Goal: Check status: Check status

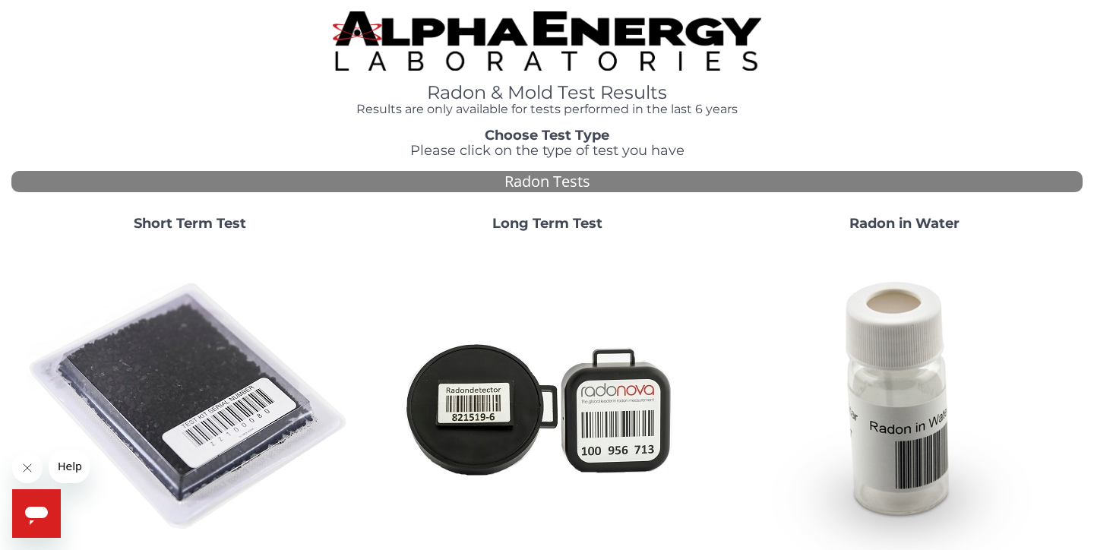
click at [187, 226] on strong "Short Term Test" at bounding box center [190, 223] width 112 height 17
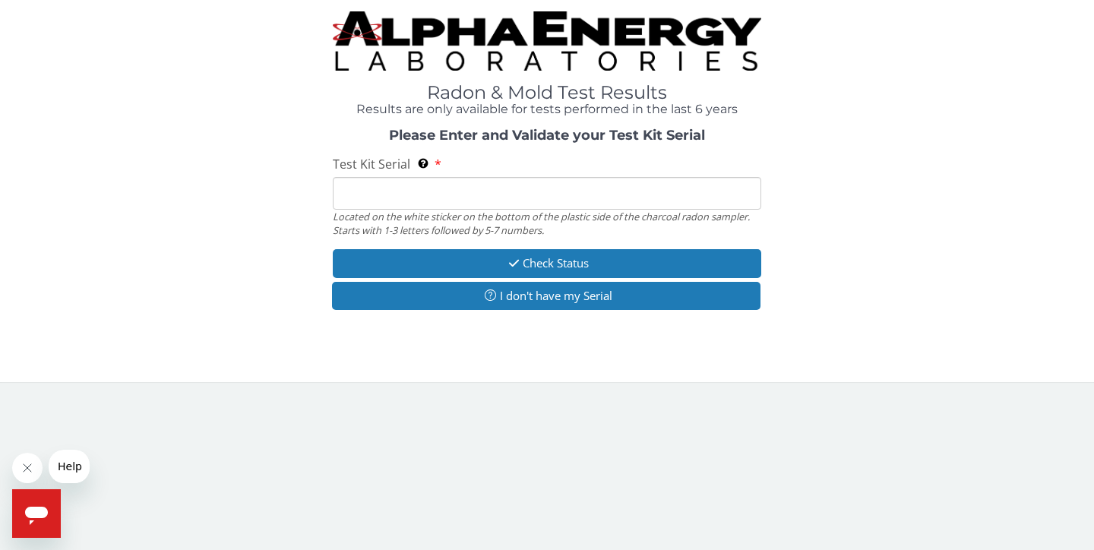
click at [391, 205] on input "Test Kit Serial Located on the white sticker on the bottom of the plastic side …" at bounding box center [547, 193] width 428 height 33
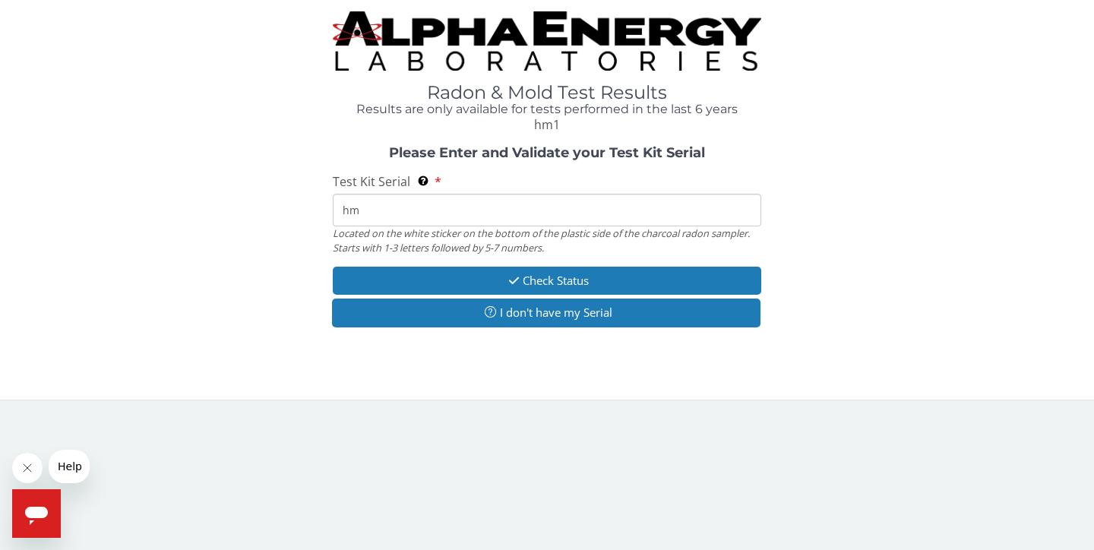
type input "h"
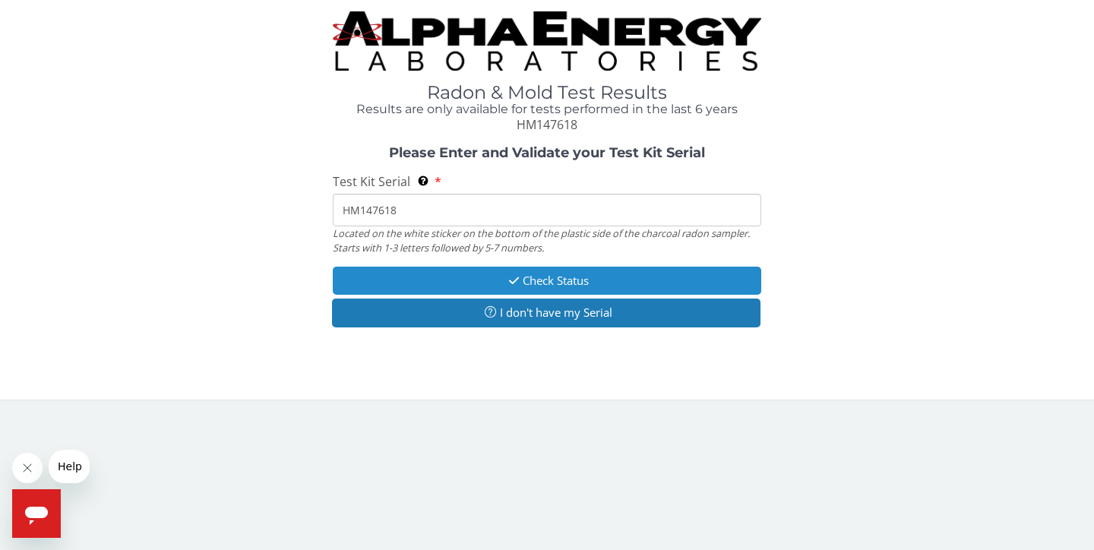
type input "HM147618"
click at [554, 273] on button "Check Status" at bounding box center [547, 281] width 428 height 28
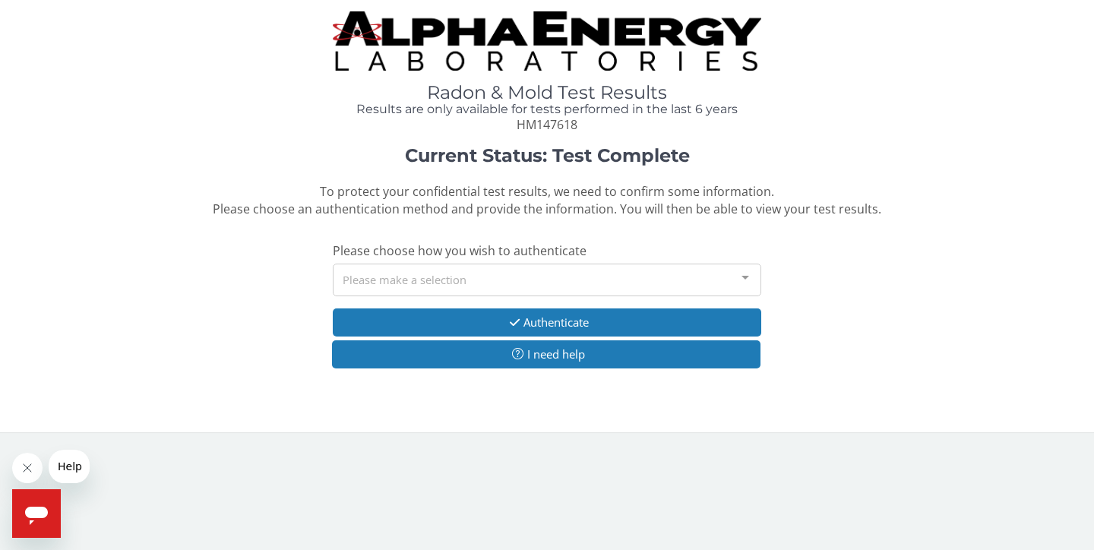
click at [554, 273] on div "Please make a selection" at bounding box center [547, 280] width 428 height 33
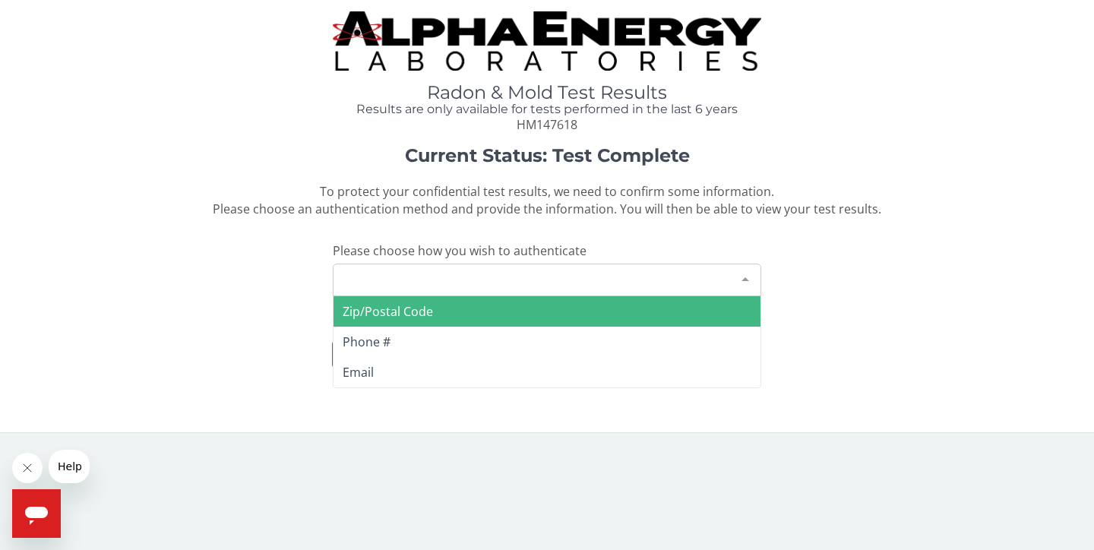
click at [409, 313] on span "Zip/Postal Code" at bounding box center [388, 311] width 90 height 17
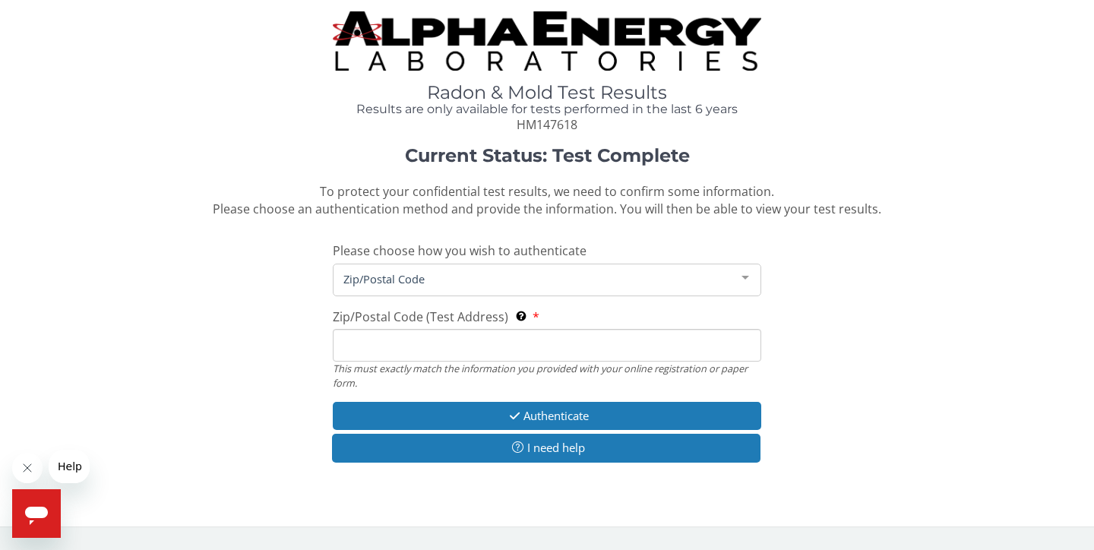
click at [418, 343] on input "Zip/Postal Code (Test Address) This must exactly match the information you prov…" at bounding box center [547, 345] width 428 height 33
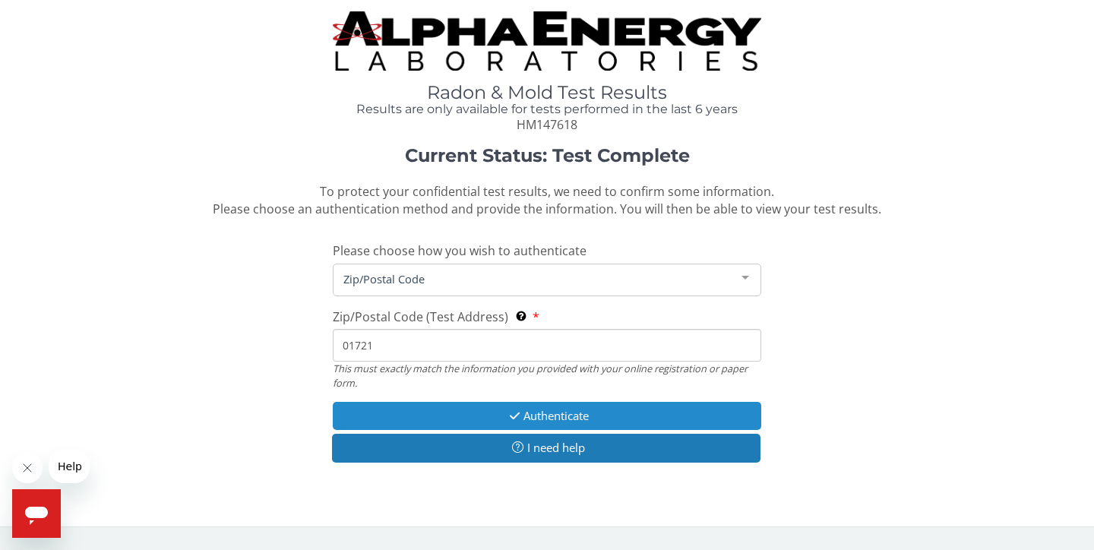
type input "01721"
click at [493, 415] on button "Authenticate" at bounding box center [547, 416] width 428 height 28
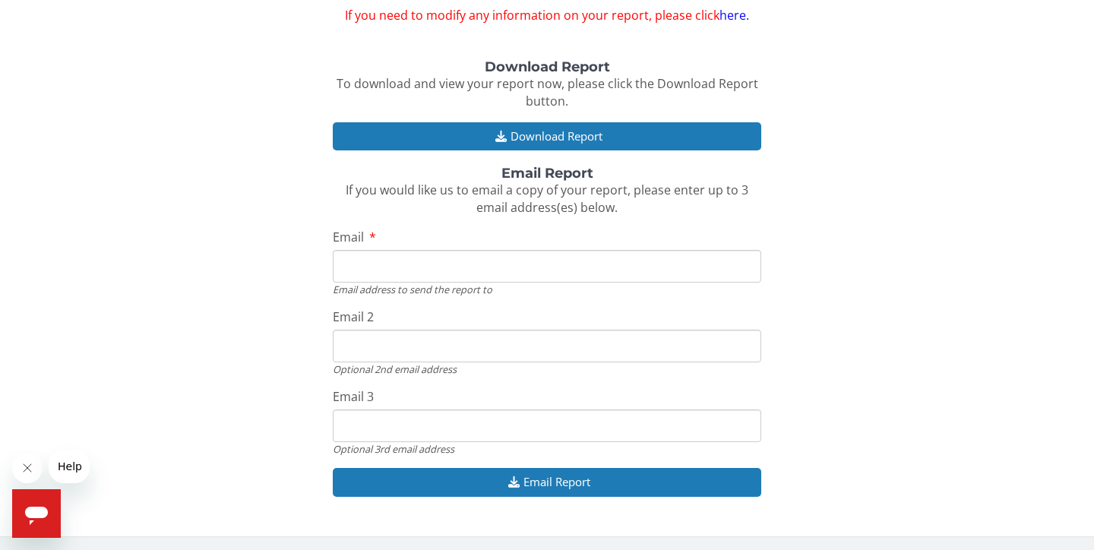
scroll to position [145, 0]
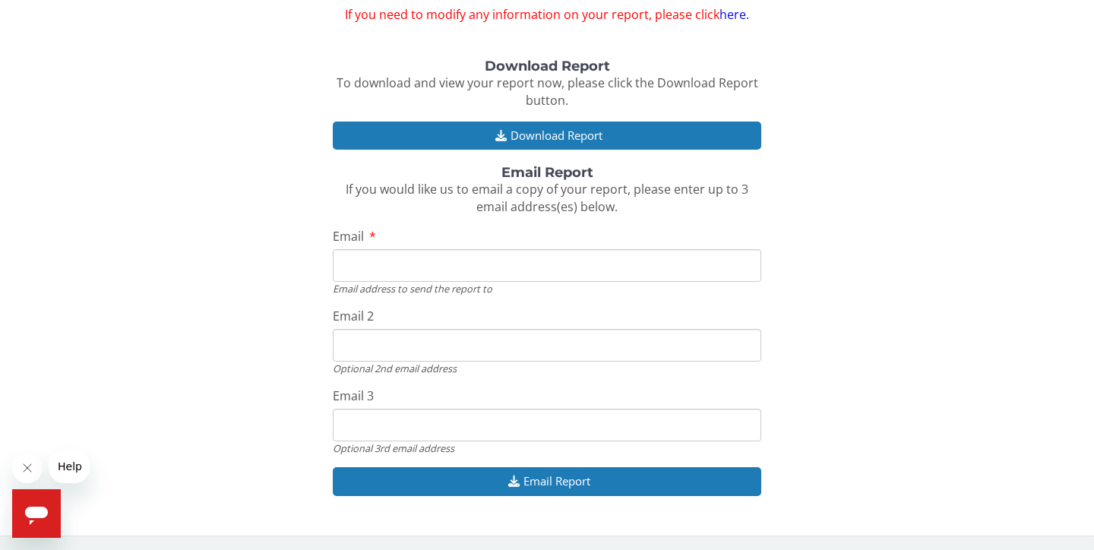
click at [384, 268] on input "Email" at bounding box center [547, 265] width 428 height 33
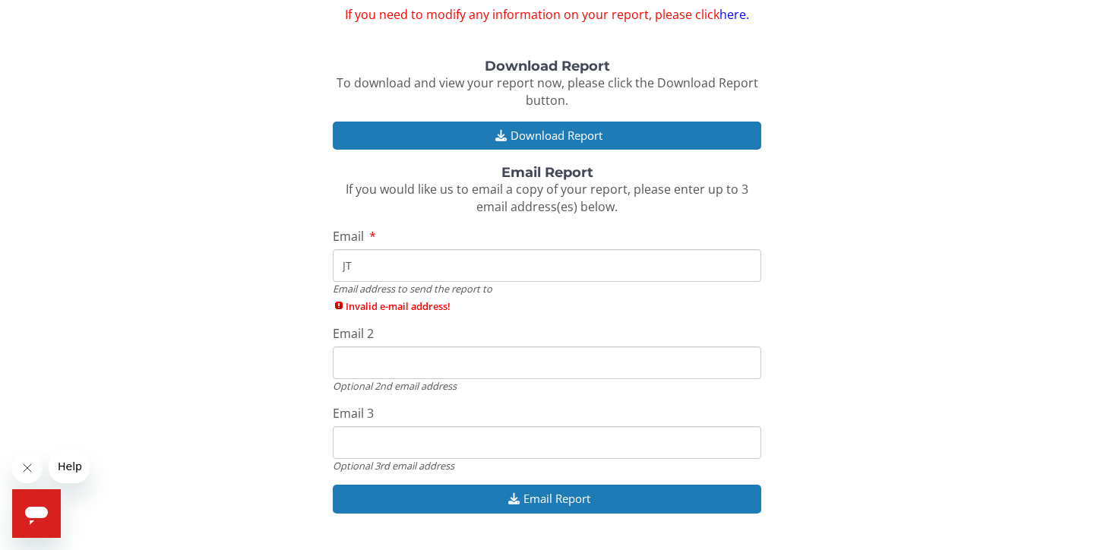
type input "J"
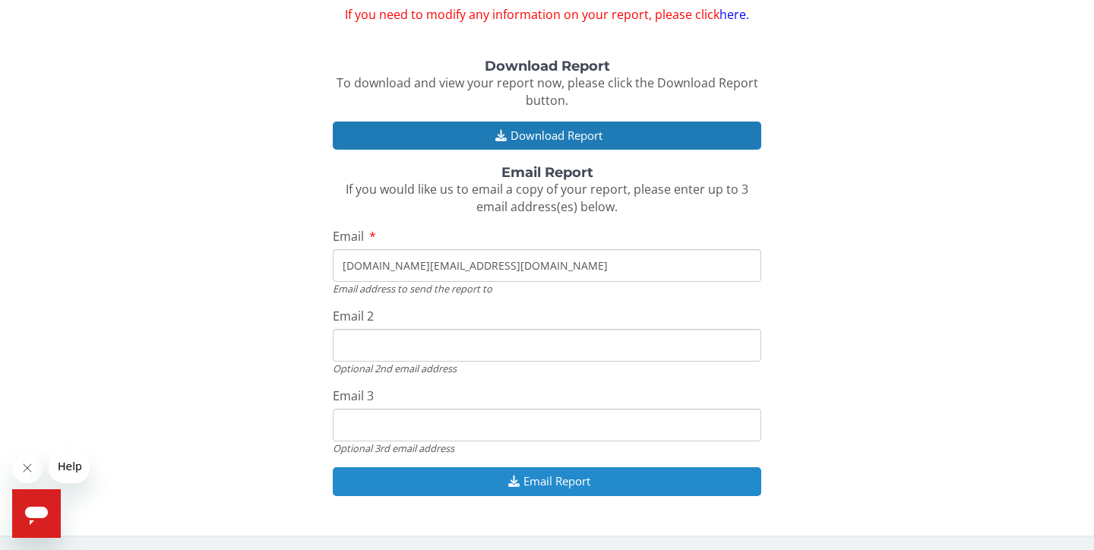
type input "[DOMAIN_NAME][EMAIL_ADDRESS][DOMAIN_NAME]"
click at [564, 484] on button "Email Report" at bounding box center [547, 481] width 428 height 28
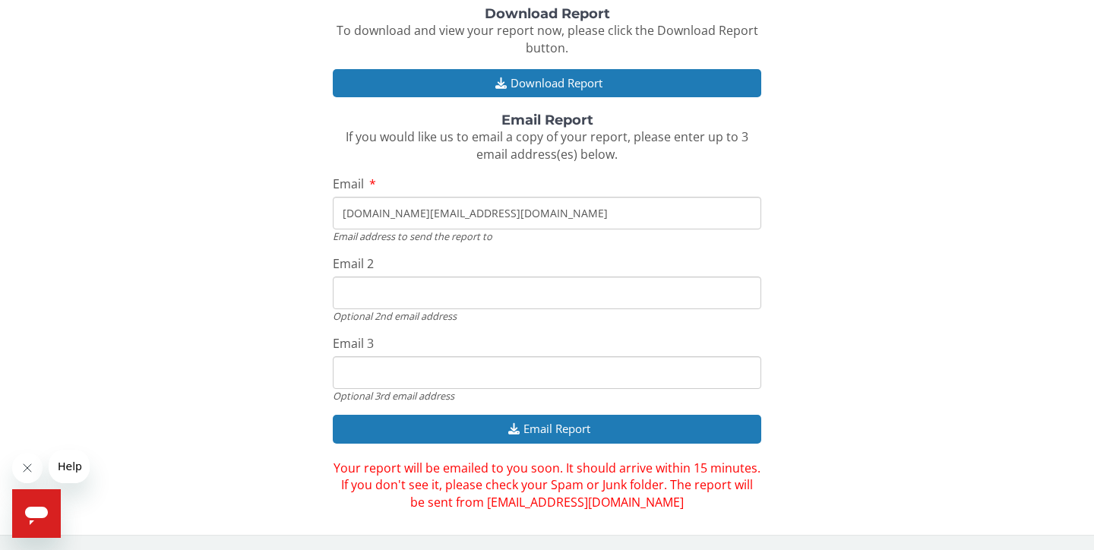
scroll to position [0, 0]
